Goal: Task Accomplishment & Management: Manage account settings

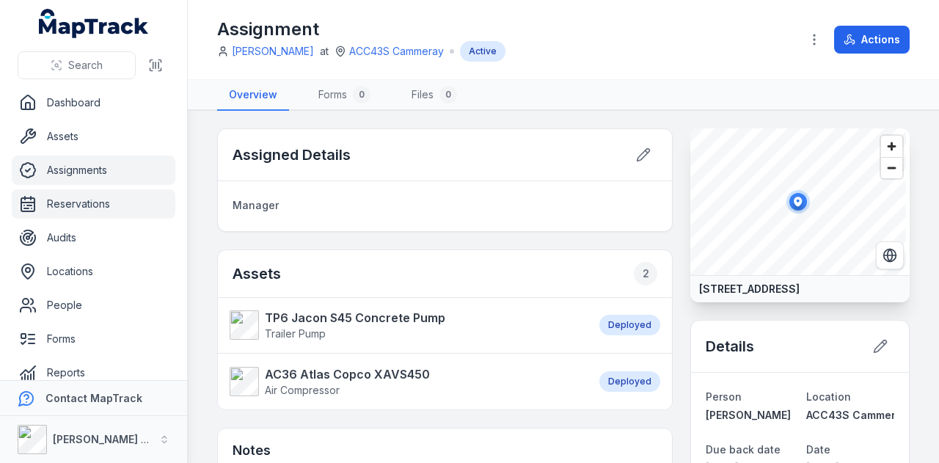
click at [62, 200] on link "Reservations" at bounding box center [94, 203] width 164 height 29
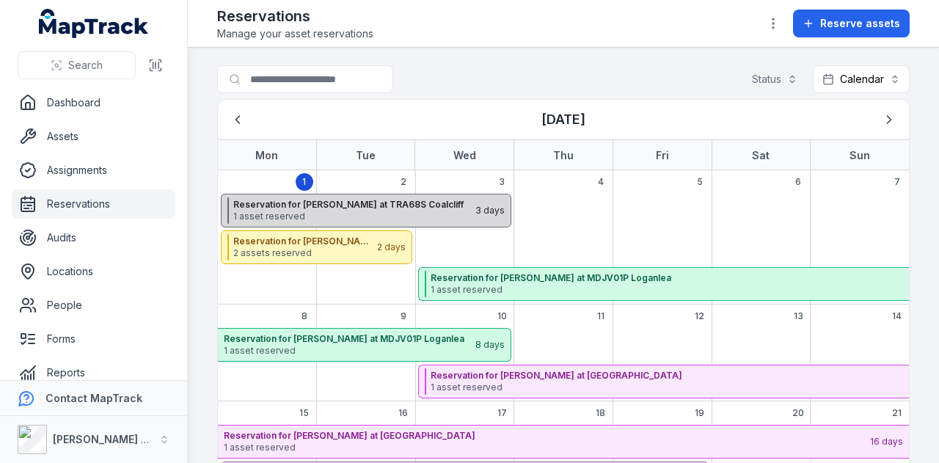
click at [389, 212] on span "1 asset reserved" at bounding box center [353, 217] width 241 height 12
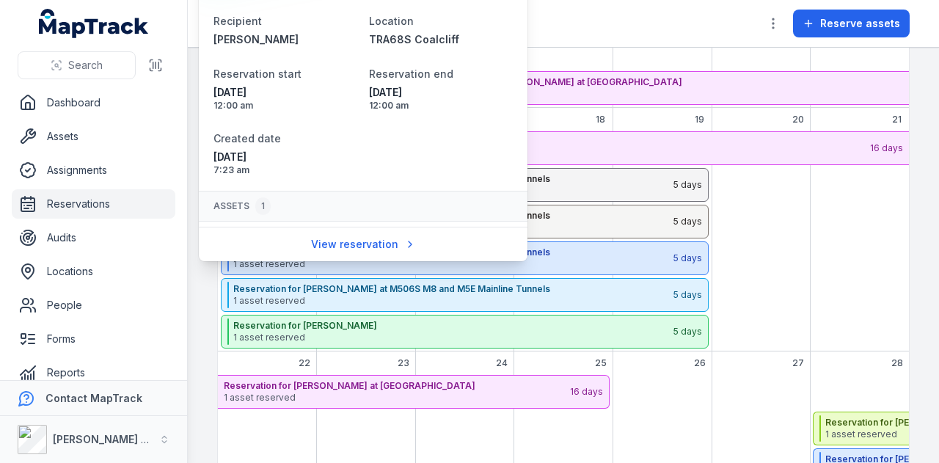
scroll to position [48, 0]
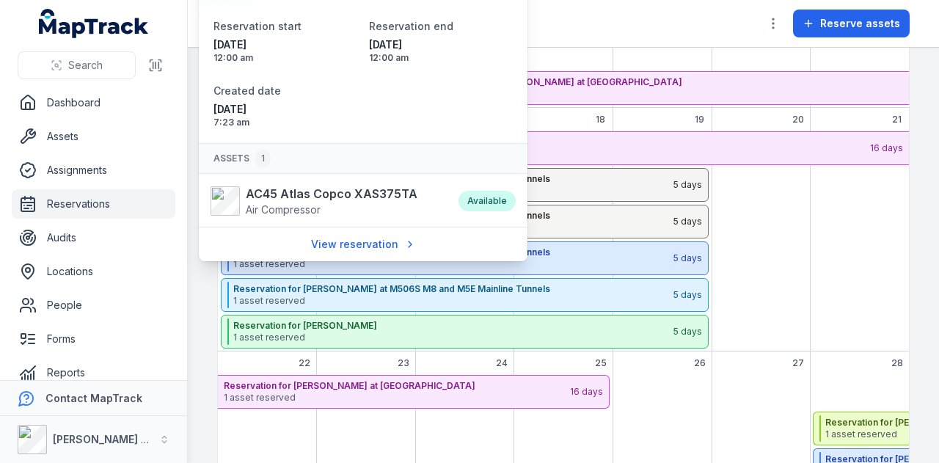
click at [764, 224] on div "September 2025" at bounding box center [761, 241] width 99 height 220
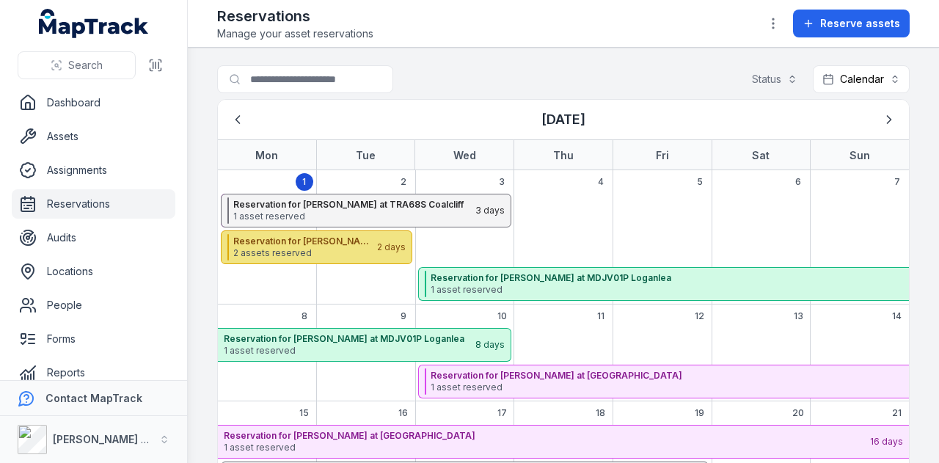
click at [349, 252] on span "2 assets reserved" at bounding box center [304, 253] width 142 height 12
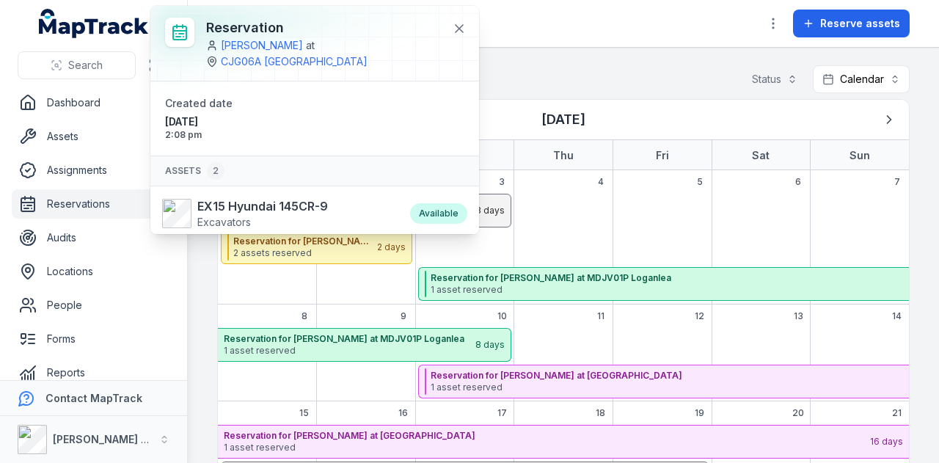
scroll to position [95, 0]
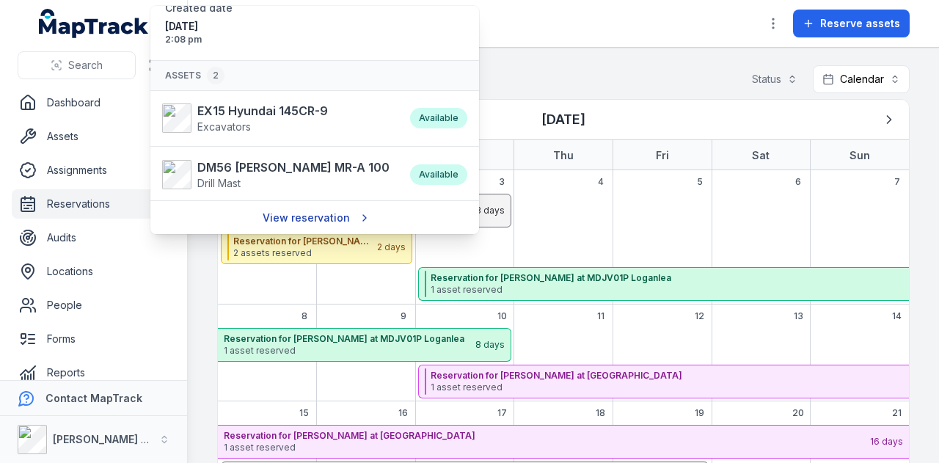
click at [317, 214] on link "View reservation" at bounding box center [315, 218] width 124 height 28
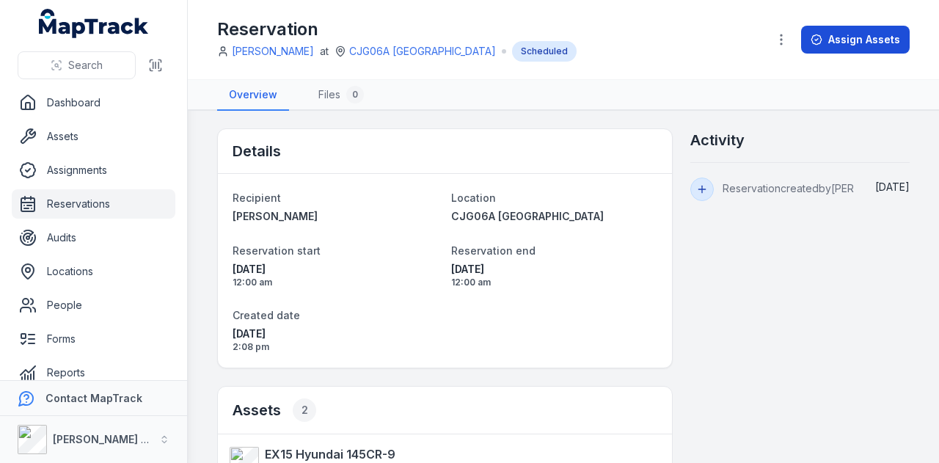
click at [866, 40] on button "Assign Assets" at bounding box center [855, 40] width 109 height 28
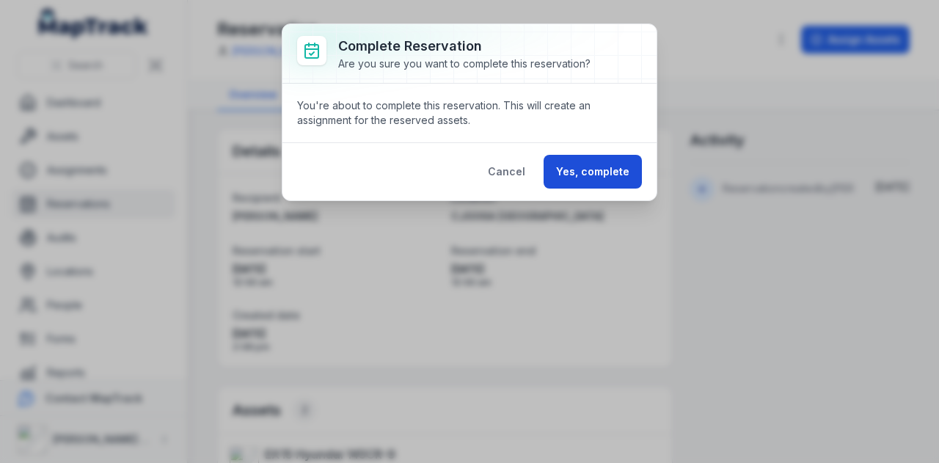
click at [584, 177] on button "Yes, complete" at bounding box center [593, 172] width 98 height 34
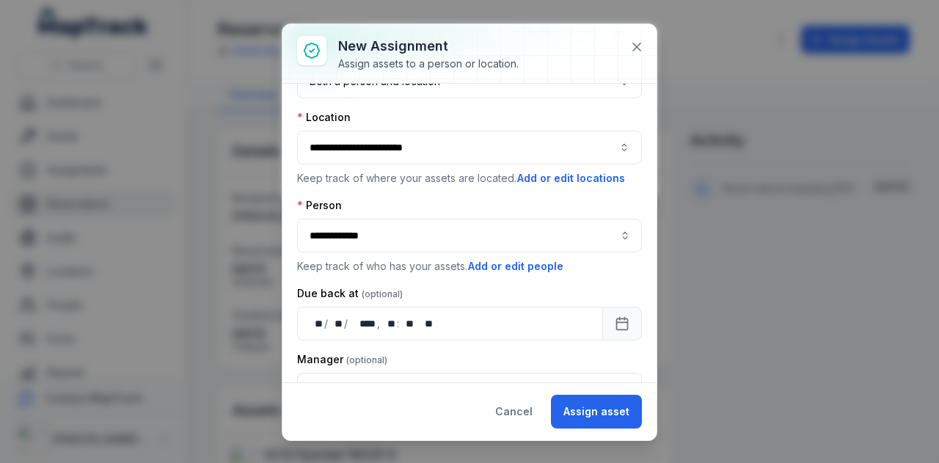
scroll to position [73, 0]
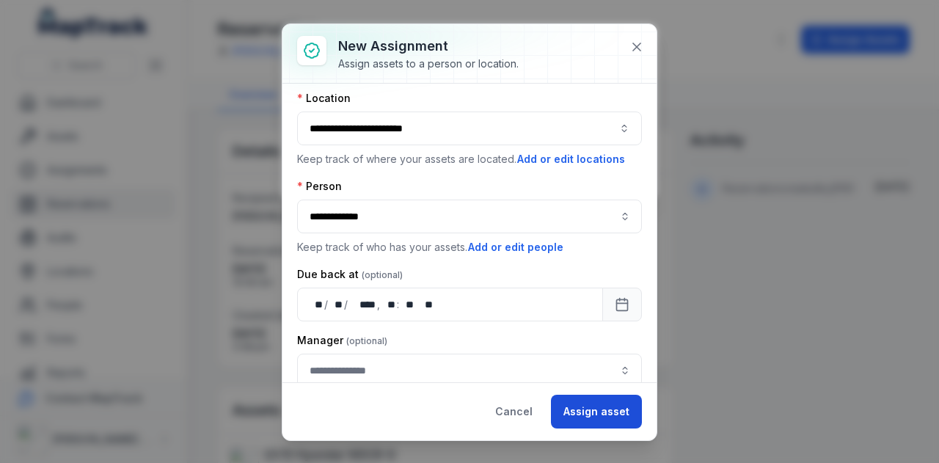
click at [601, 414] on button "Assign asset" at bounding box center [596, 412] width 91 height 34
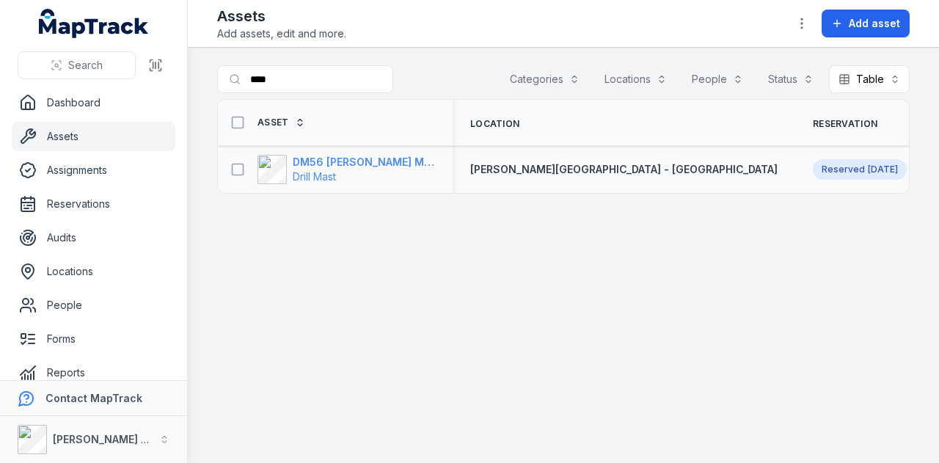
type input "****"
click at [357, 156] on strong "DM56 [PERSON_NAME] MR-A 100" at bounding box center [364, 162] width 142 height 15
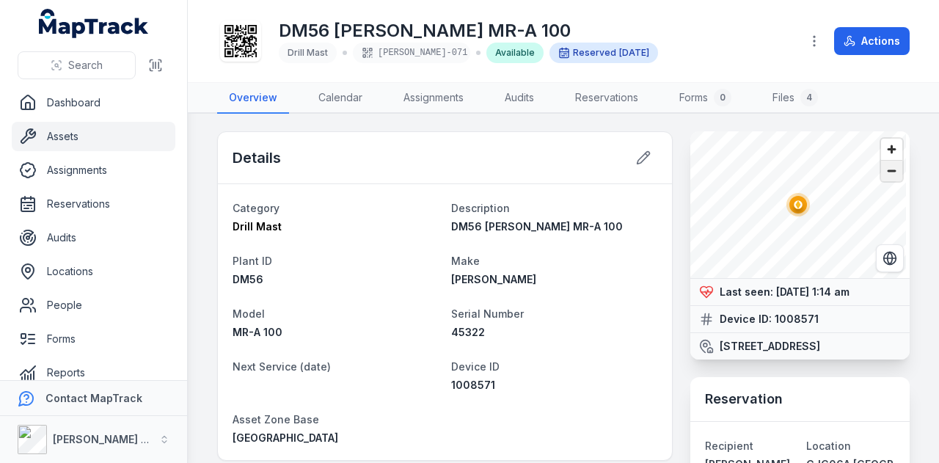
click at [881, 170] on span "Zoom out" at bounding box center [891, 171] width 21 height 21
